Goal: Task Accomplishment & Management: Complete application form

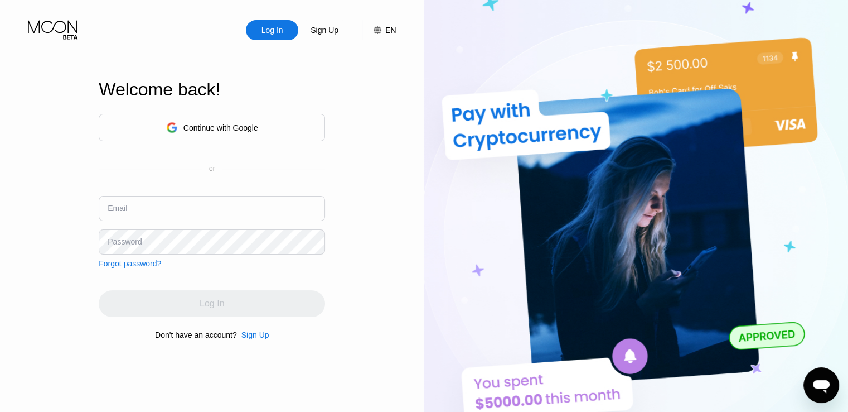
click at [250, 339] on div "Sign Up" at bounding box center [256, 334] width 28 height 9
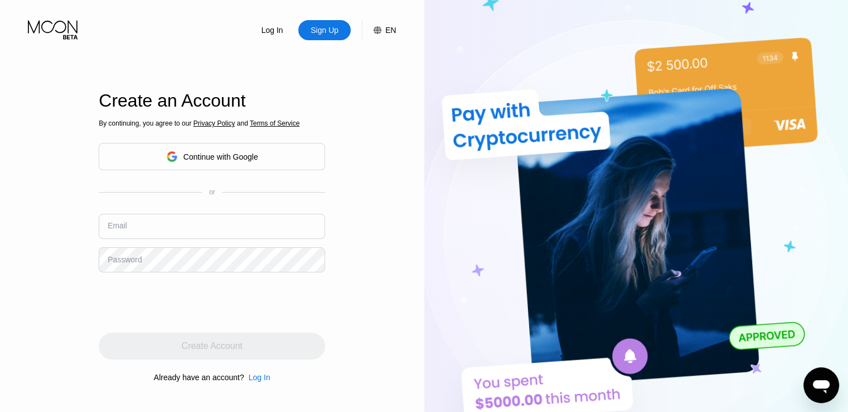
click at [185, 222] on input "text" at bounding box center [212, 226] width 226 height 25
paste input "[EMAIL_ADDRESS][DOMAIN_NAME]"
type input "[EMAIL_ADDRESS][DOMAIN_NAME]"
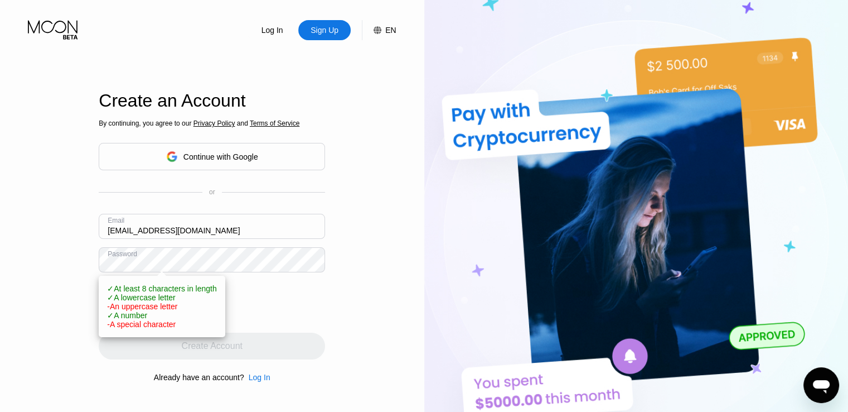
click at [21, 243] on div "Log In Sign Up EN Language English Save Create an Account By continuing, you ag…" at bounding box center [212, 226] width 424 height 453
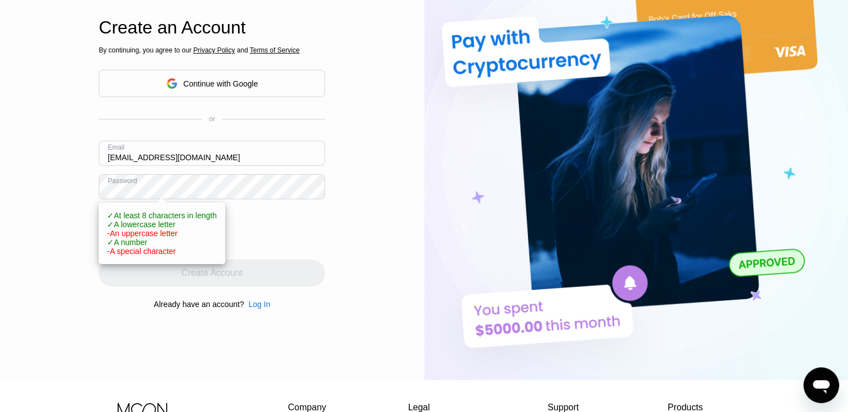
scroll to position [74, 0]
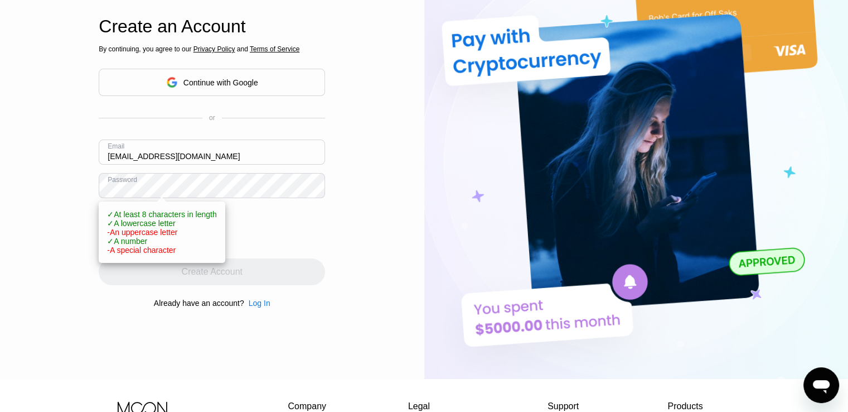
click at [761, 353] on img at bounding box center [636, 152] width 424 height 453
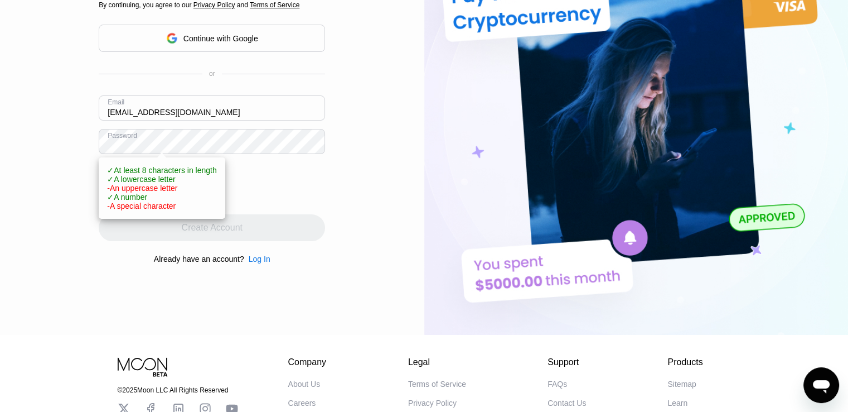
scroll to position [119, 0]
click at [0, 145] on div "Log In Sign Up EN Language English Save Create an Account By continuing, you ag…" at bounding box center [212, 107] width 424 height 453
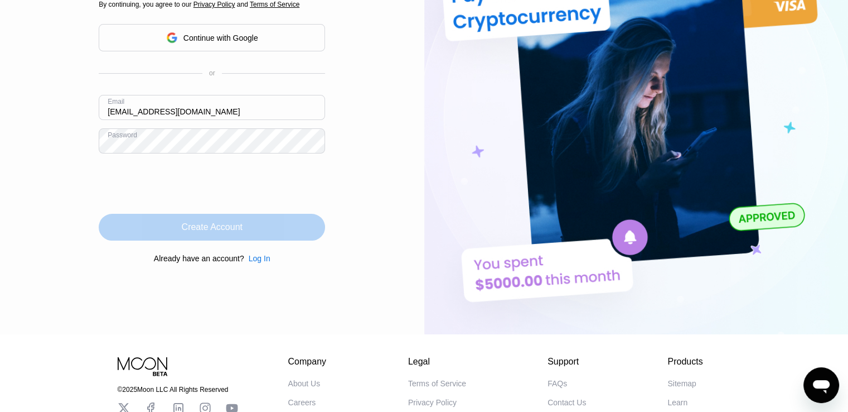
click at [242, 226] on div "Create Account" at bounding box center [212, 227] width 226 height 27
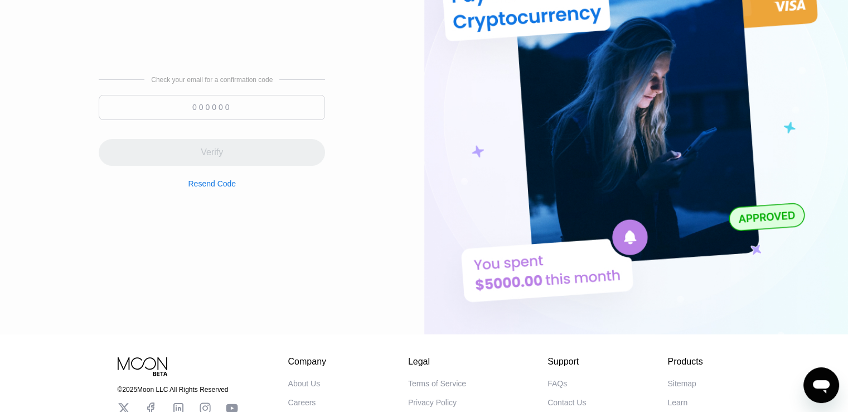
click at [195, 109] on input at bounding box center [212, 107] width 226 height 25
paste input "320918"
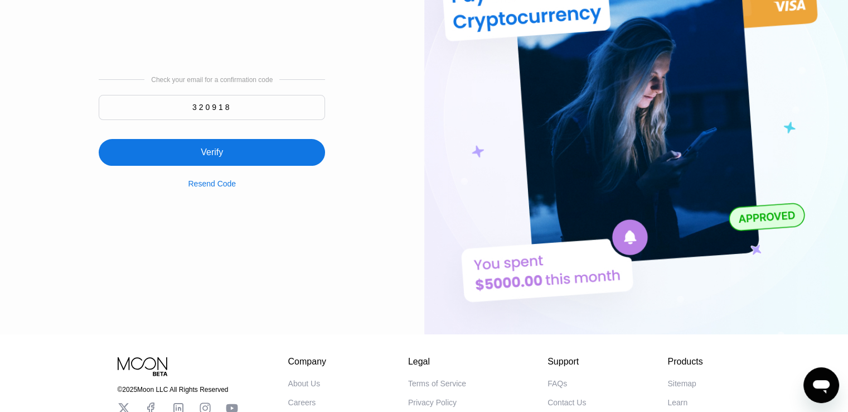
type input "320918"
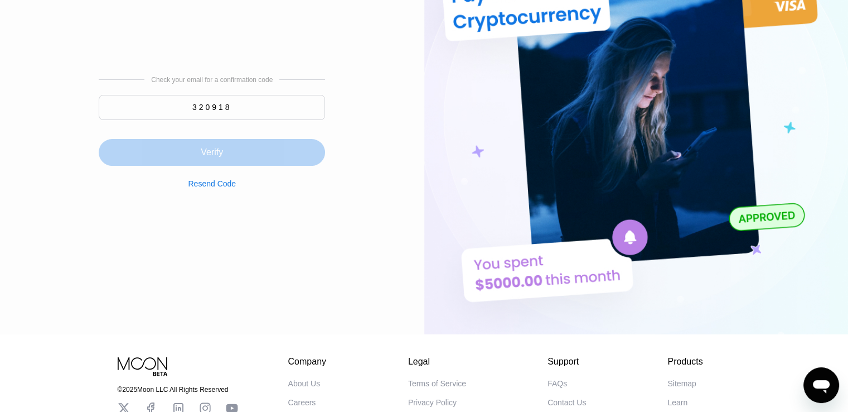
click at [223, 155] on div "Verify" at bounding box center [212, 152] width 22 height 11
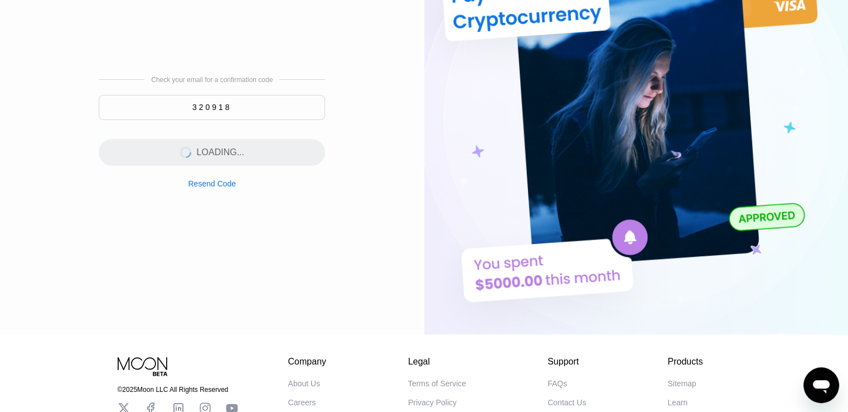
scroll to position [0, 0]
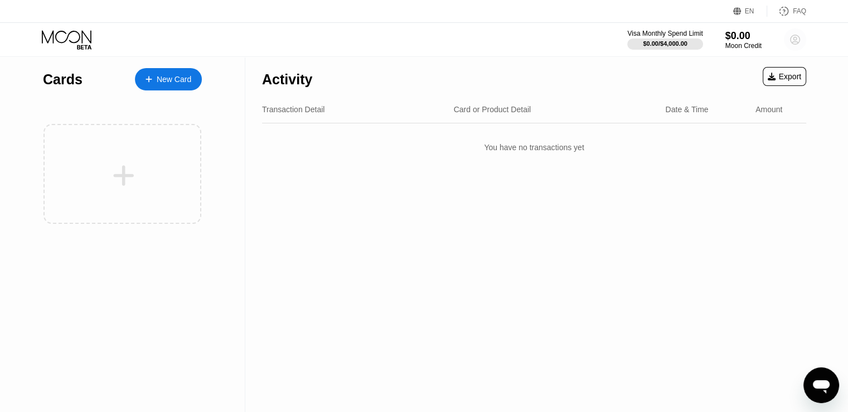
click at [796, 41] on circle at bounding box center [795, 39] width 22 height 22
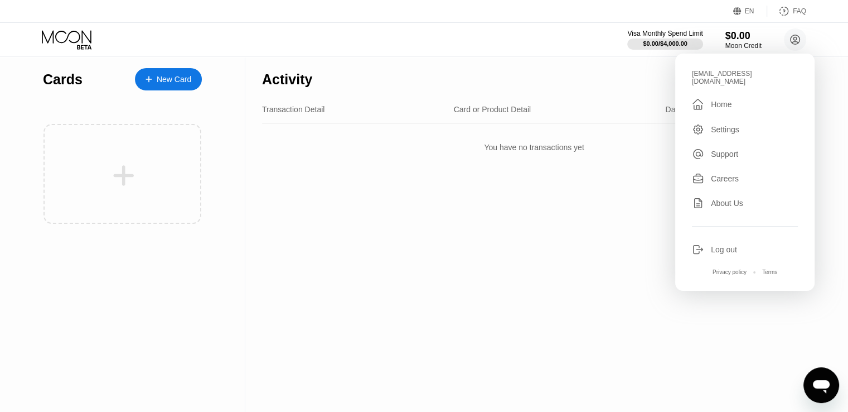
click at [455, 220] on div "Activity Export Transaction Detail Card or Product Detail Date & Time Amount Yo…" at bounding box center [534, 234] width 578 height 355
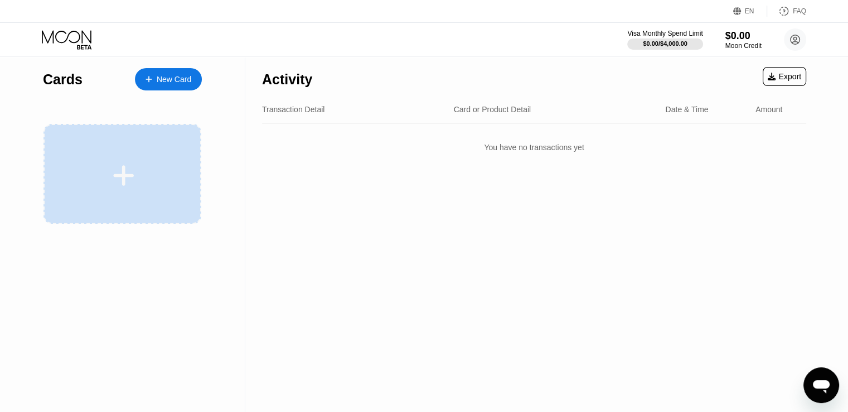
click at [184, 160] on div at bounding box center [123, 174] width 158 height 100
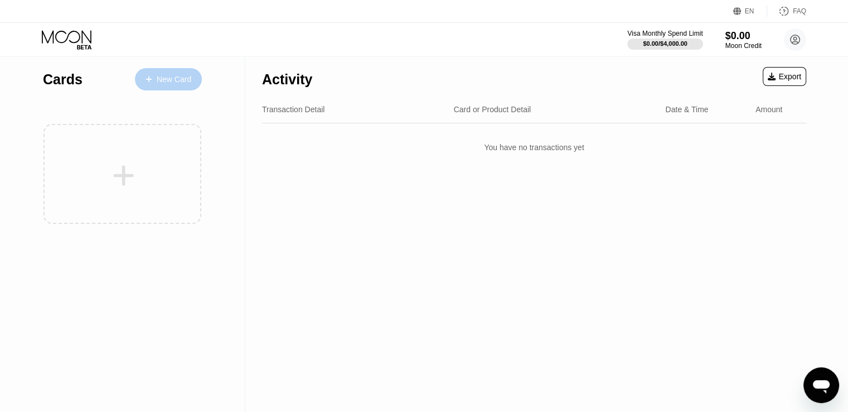
click at [186, 82] on div "New Card" at bounding box center [174, 79] width 35 height 9
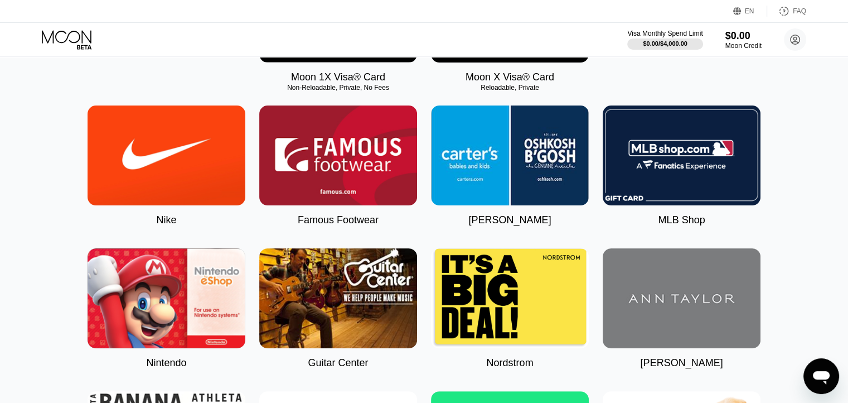
scroll to position [9, 0]
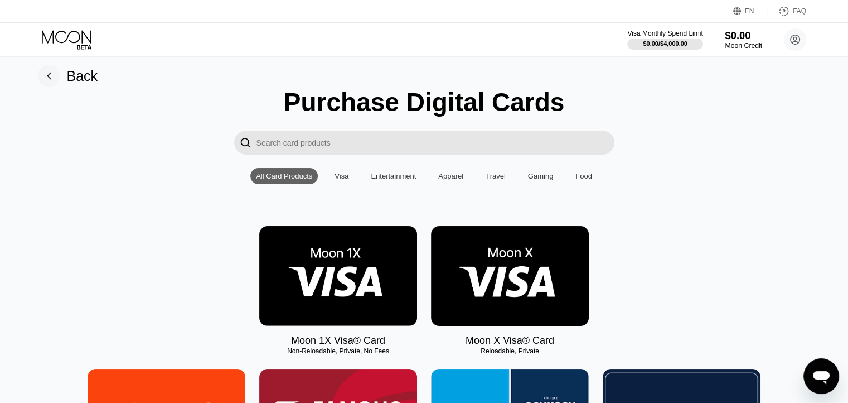
click at [737, 41] on div "$0.00" at bounding box center [743, 36] width 37 height 12
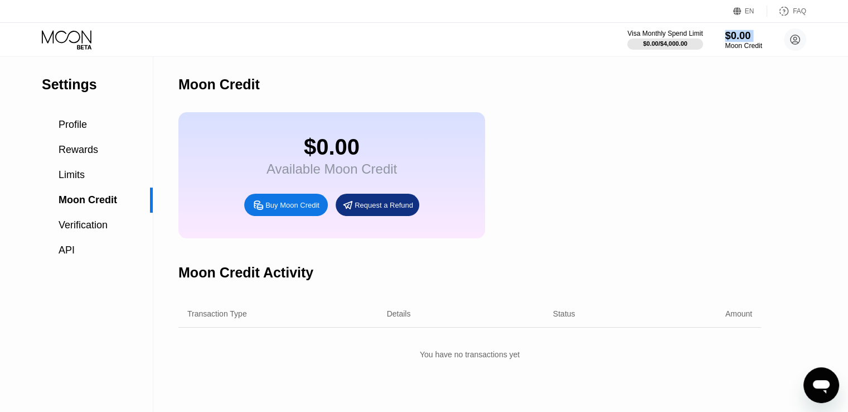
click at [737, 41] on div "$0.00" at bounding box center [743, 36] width 37 height 12
click at [106, 222] on span "Verification" at bounding box center [83, 224] width 49 height 11
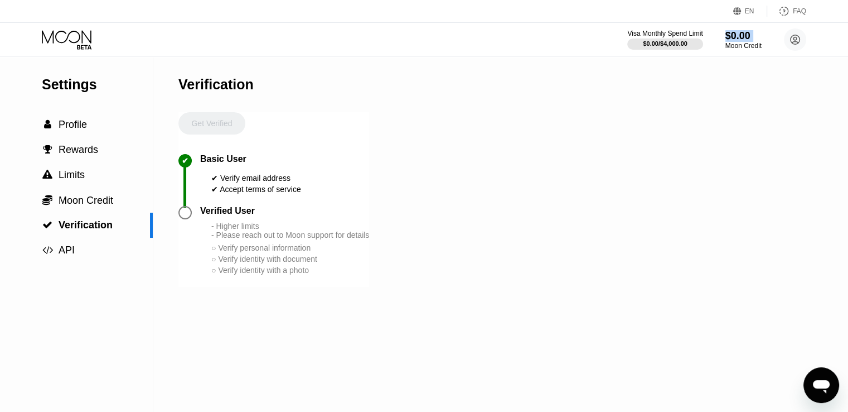
click at [183, 219] on div at bounding box center [184, 212] width 13 height 13
drag, startPoint x: 810, startPoint y: 46, endPoint x: 369, endPoint y: -49, distance: 450.6
click at [369, 0] on html "EN Language English Save FAQ Visa Monthly Spend Limit $0.00 / $4,000.00 $0.00 M…" at bounding box center [424, 206] width 848 height 412
